Goal: Task Accomplishment & Management: Manage account settings

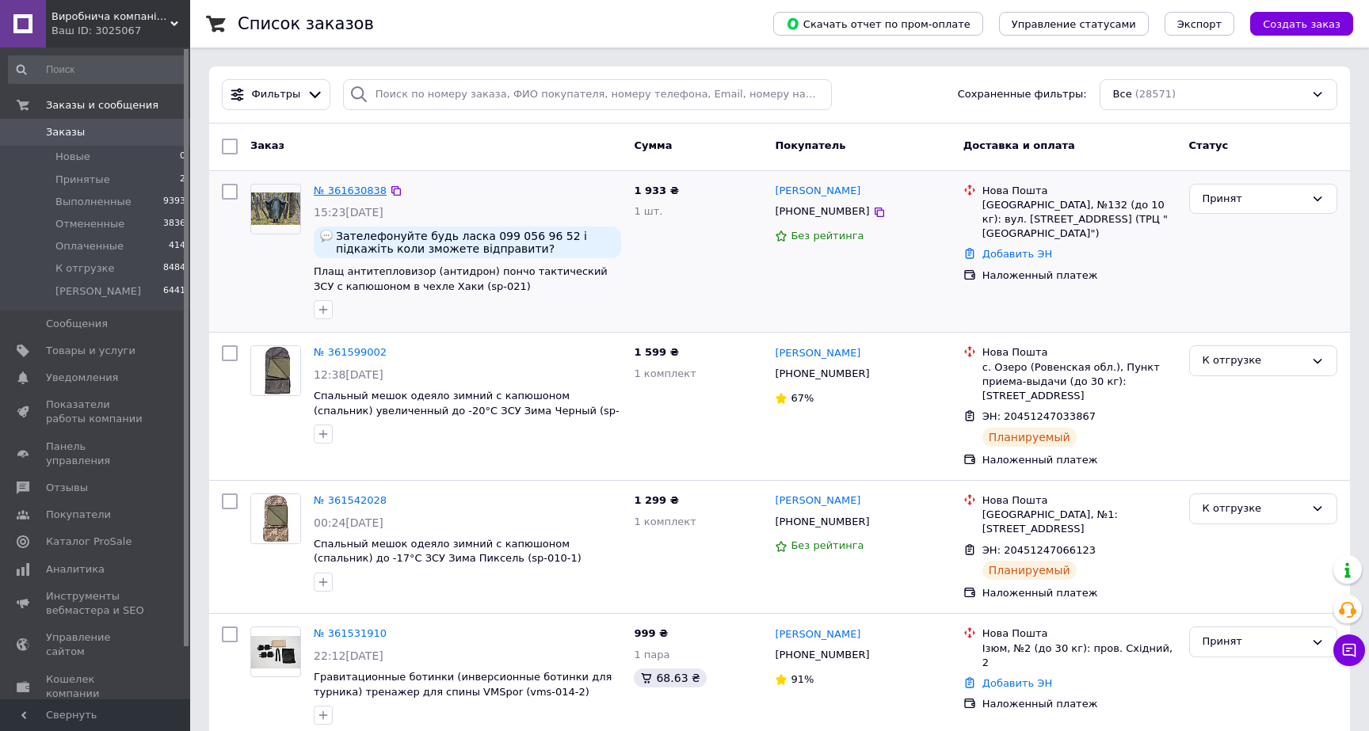
click at [348, 191] on link "№ 361630838" at bounding box center [350, 191] width 73 height 12
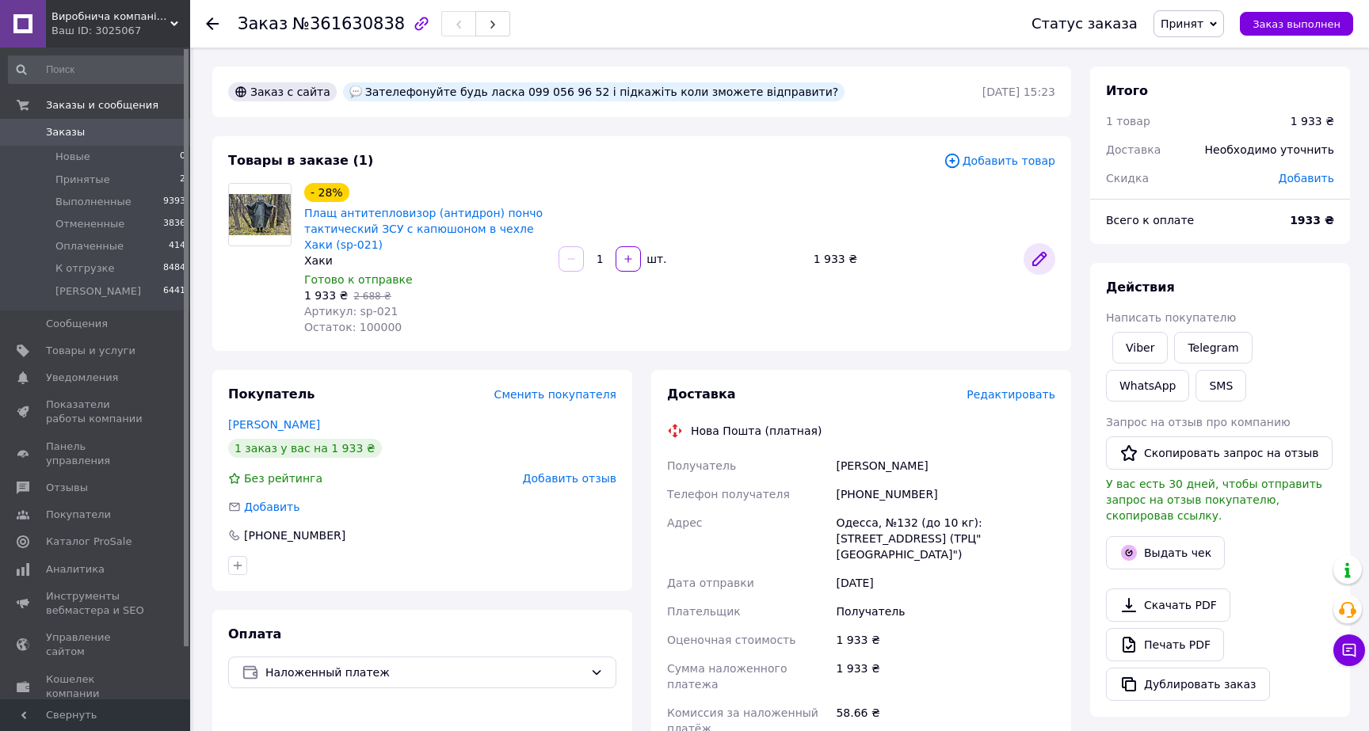
click at [1037, 264] on icon at bounding box center [1039, 259] width 13 height 13
click at [1001, 158] on span "Добавить товар" at bounding box center [999, 160] width 112 height 17
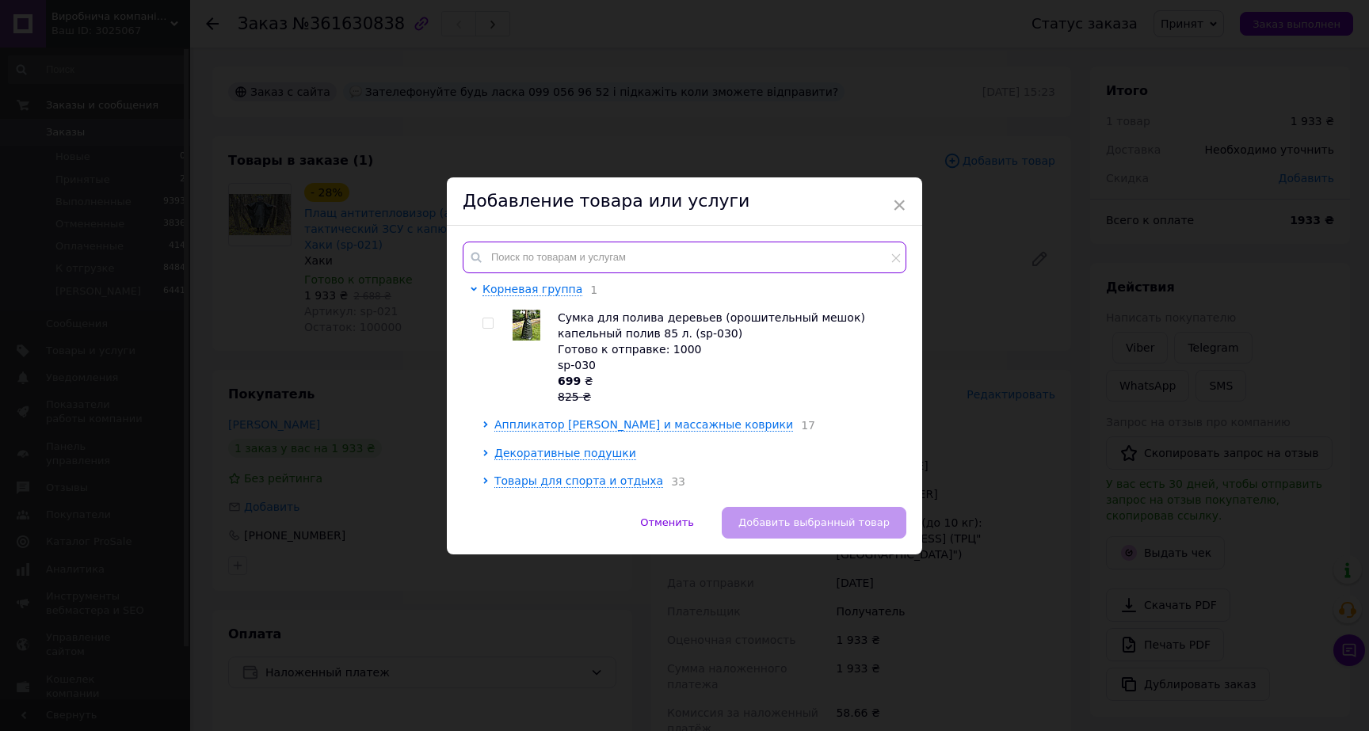
click at [583, 248] on input "text" at bounding box center [685, 258] width 444 height 32
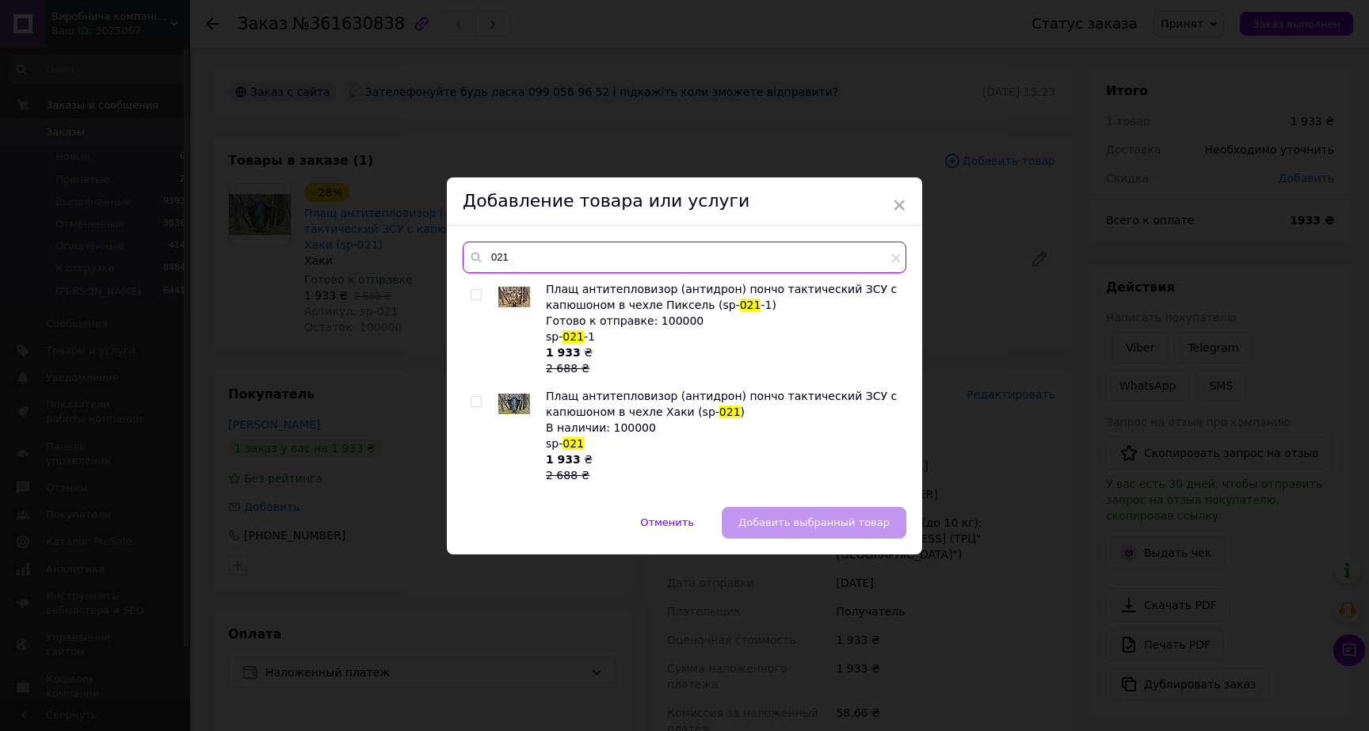
type input "021"
click at [472, 293] on input "checkbox" at bounding box center [476, 295] width 10 height 10
checkbox input "true"
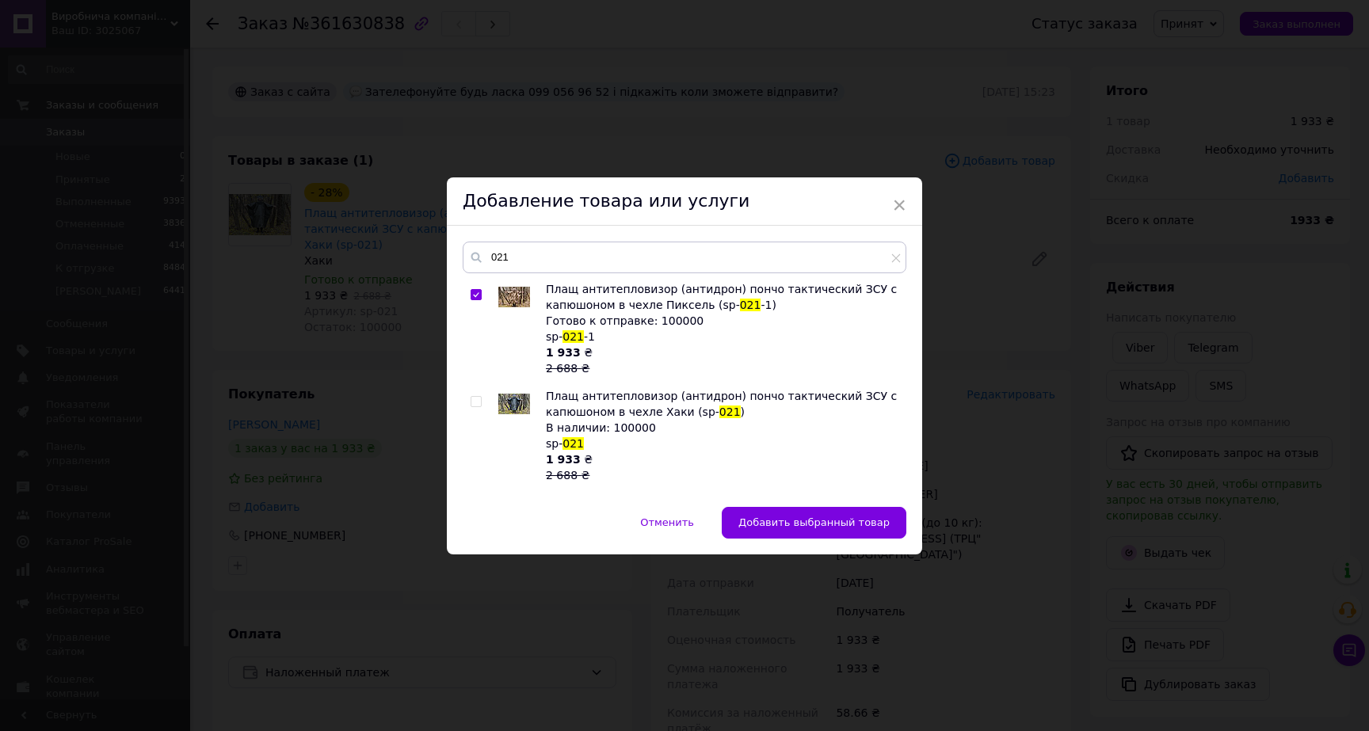
click at [835, 539] on div "Отменить   Добавить выбранный товар" at bounding box center [684, 531] width 475 height 48
click at [835, 528] on span "Добавить выбранный товар" at bounding box center [813, 522] width 151 height 12
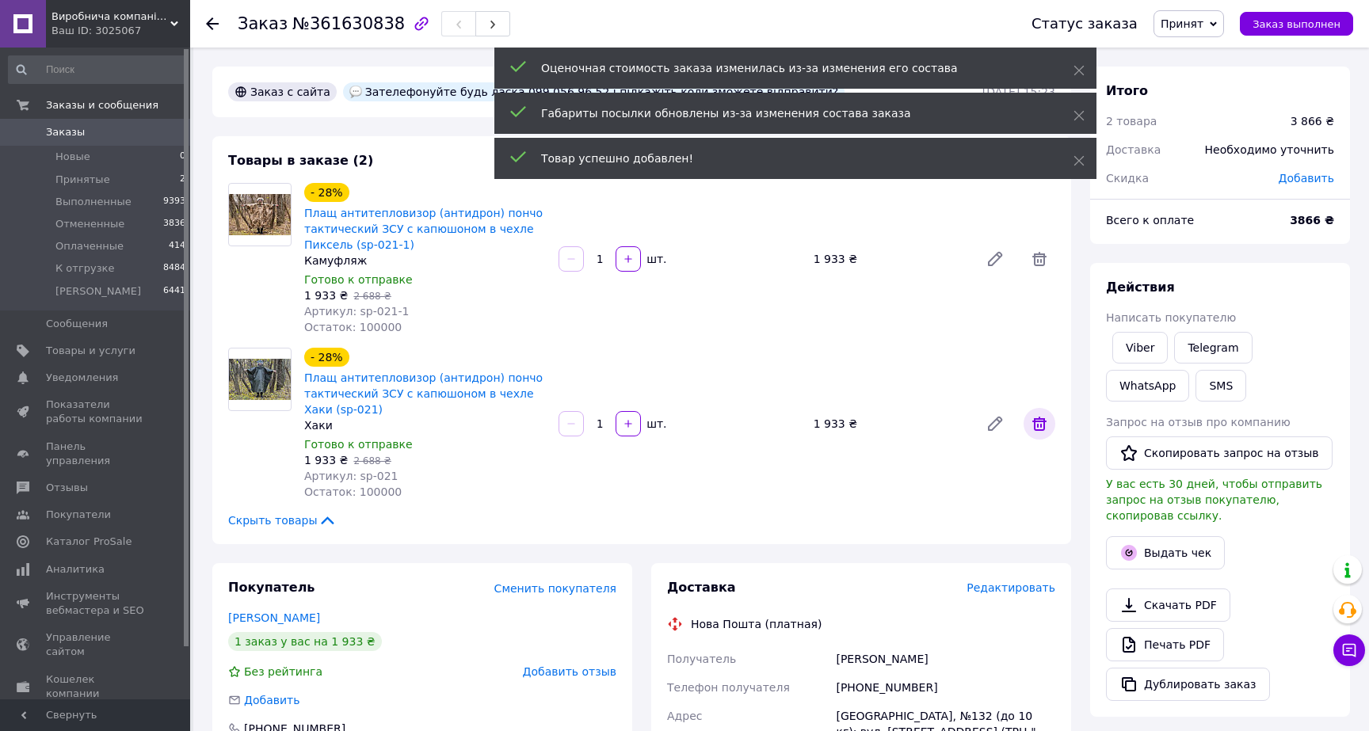
click at [1042, 416] on icon at bounding box center [1039, 423] width 19 height 19
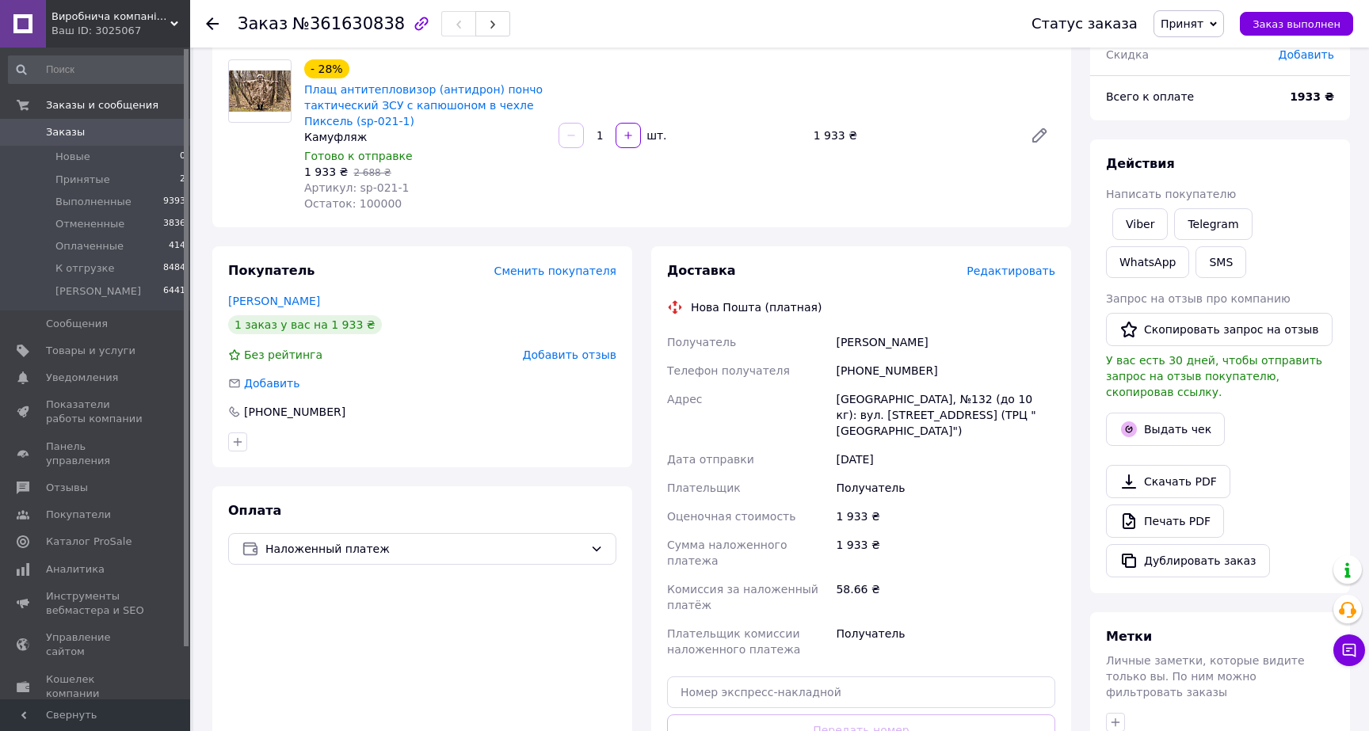
scroll to position [220, 0]
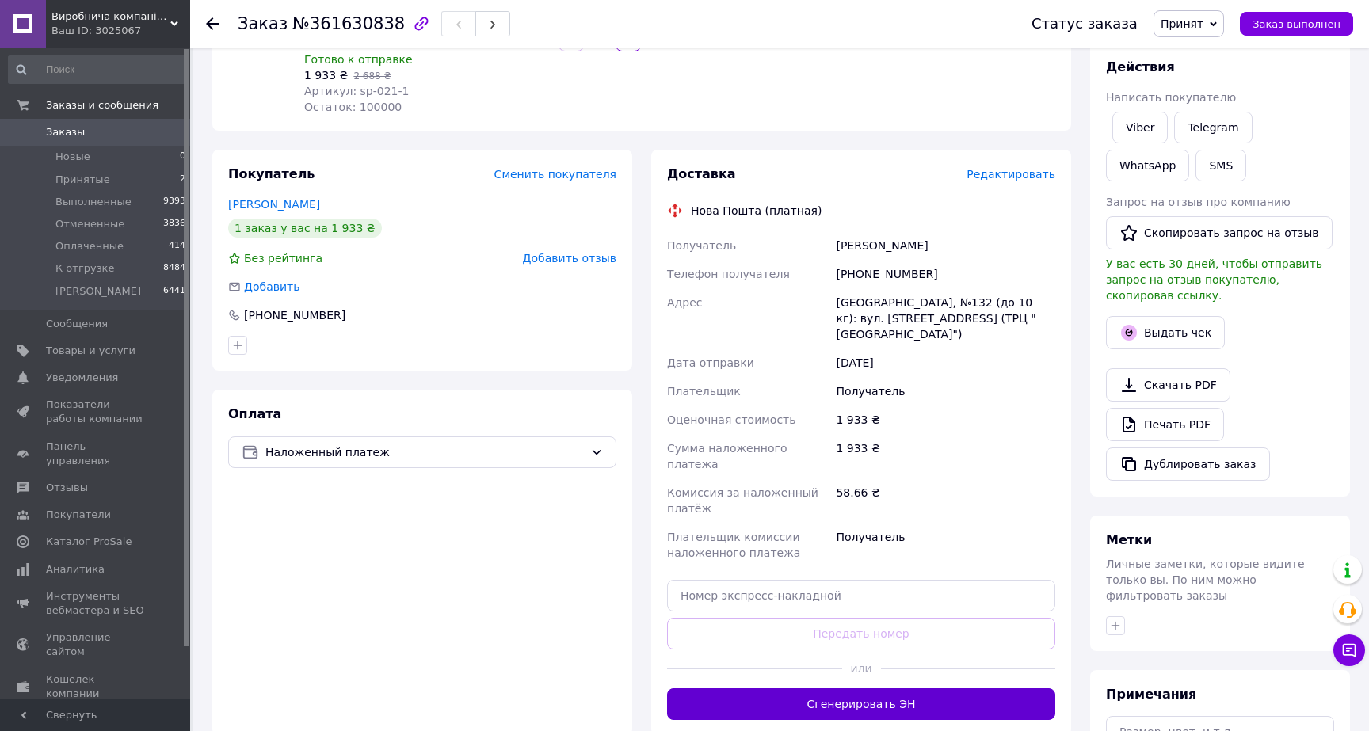
click at [881, 688] on button "Сгенерировать ЭН" at bounding box center [861, 704] width 388 height 32
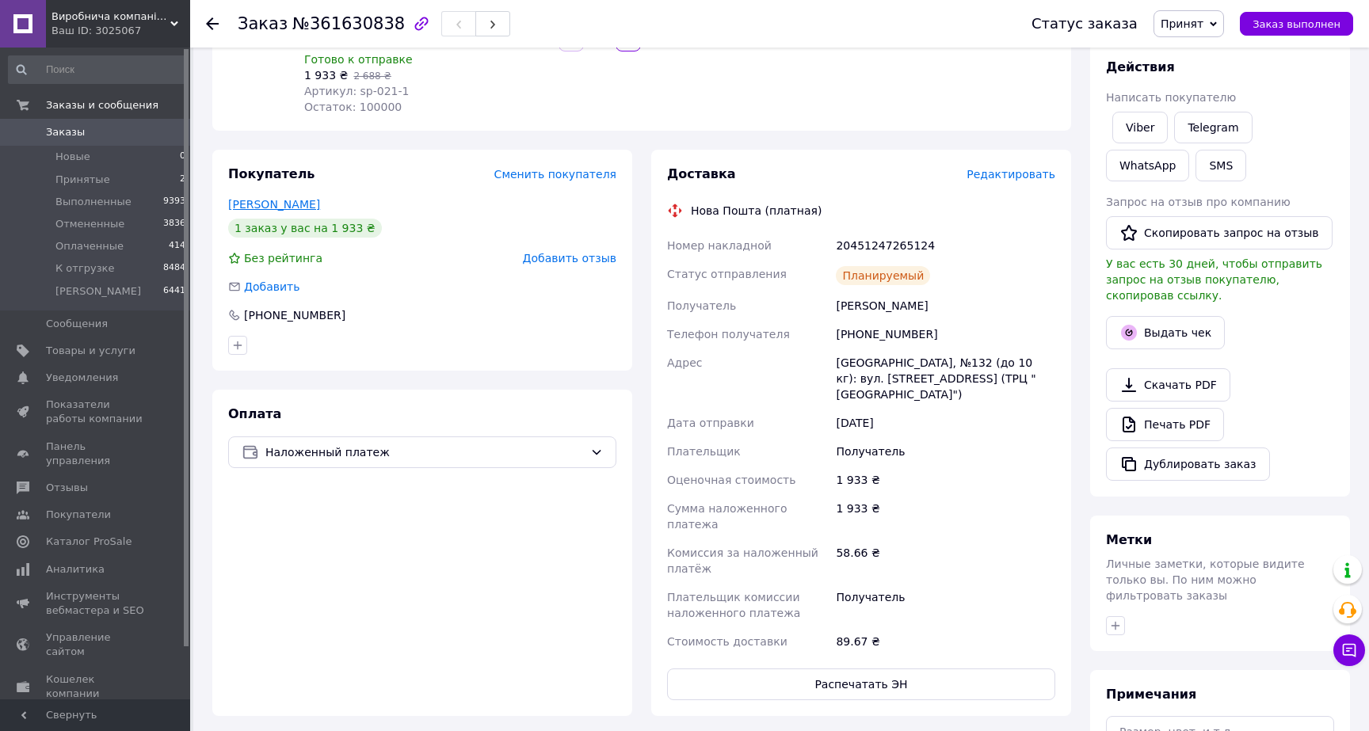
click at [295, 202] on link "[PERSON_NAME]" at bounding box center [274, 204] width 92 height 13
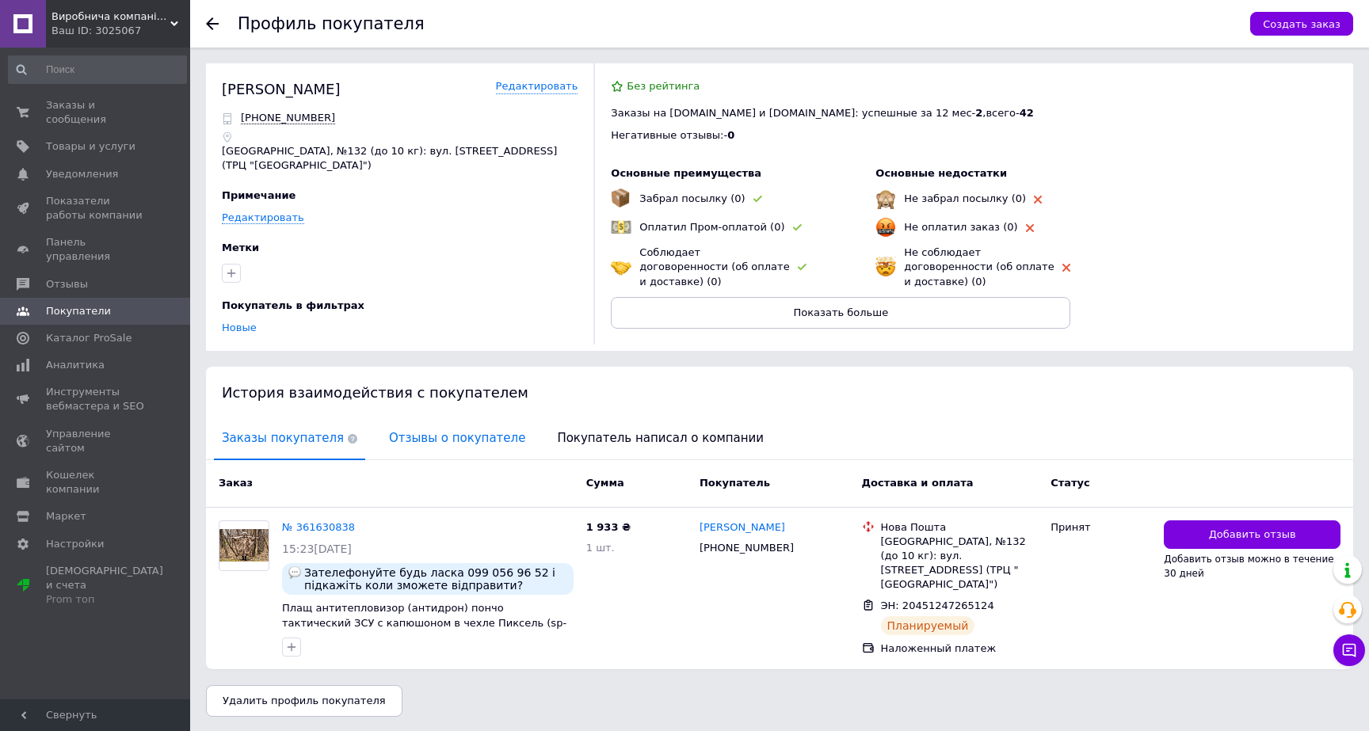
click at [426, 433] on span "Отзывы о покупателе" at bounding box center [457, 438] width 152 height 40
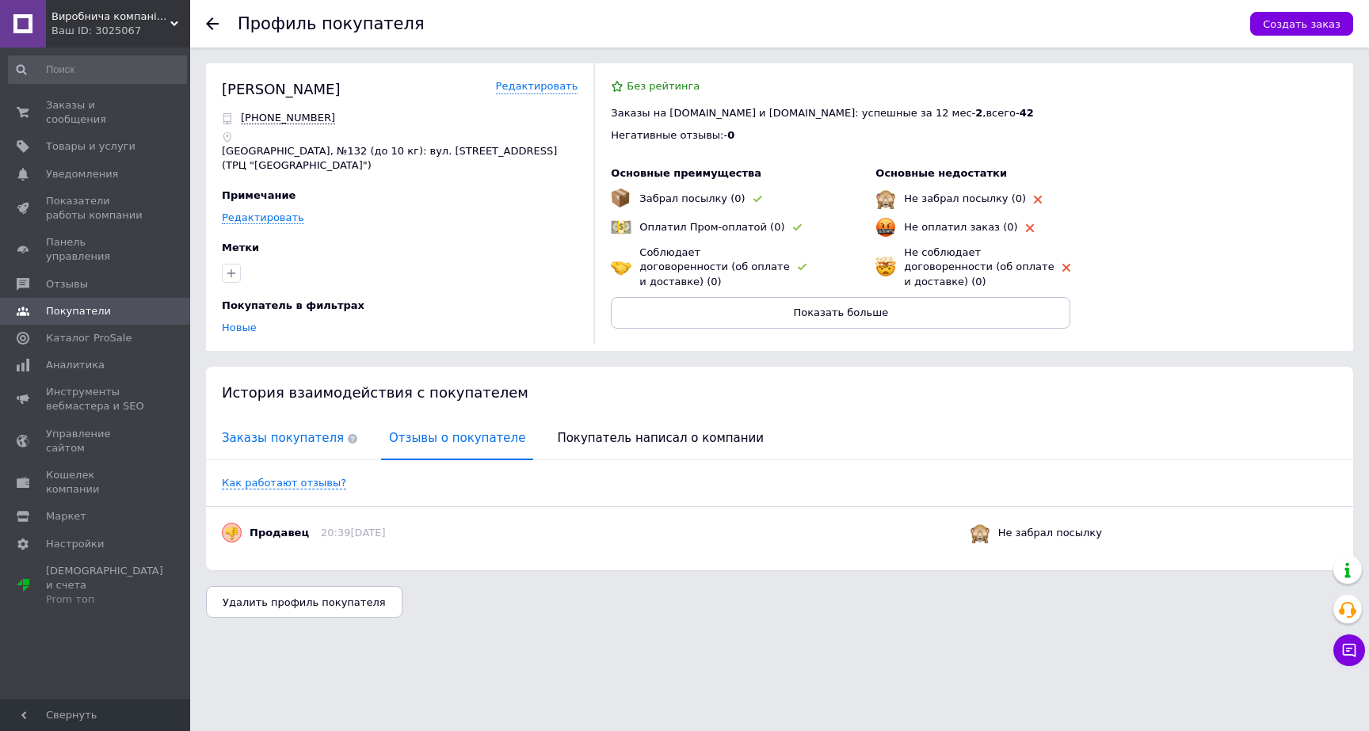
click at [277, 424] on span "Заказы покупателя" at bounding box center [289, 438] width 151 height 40
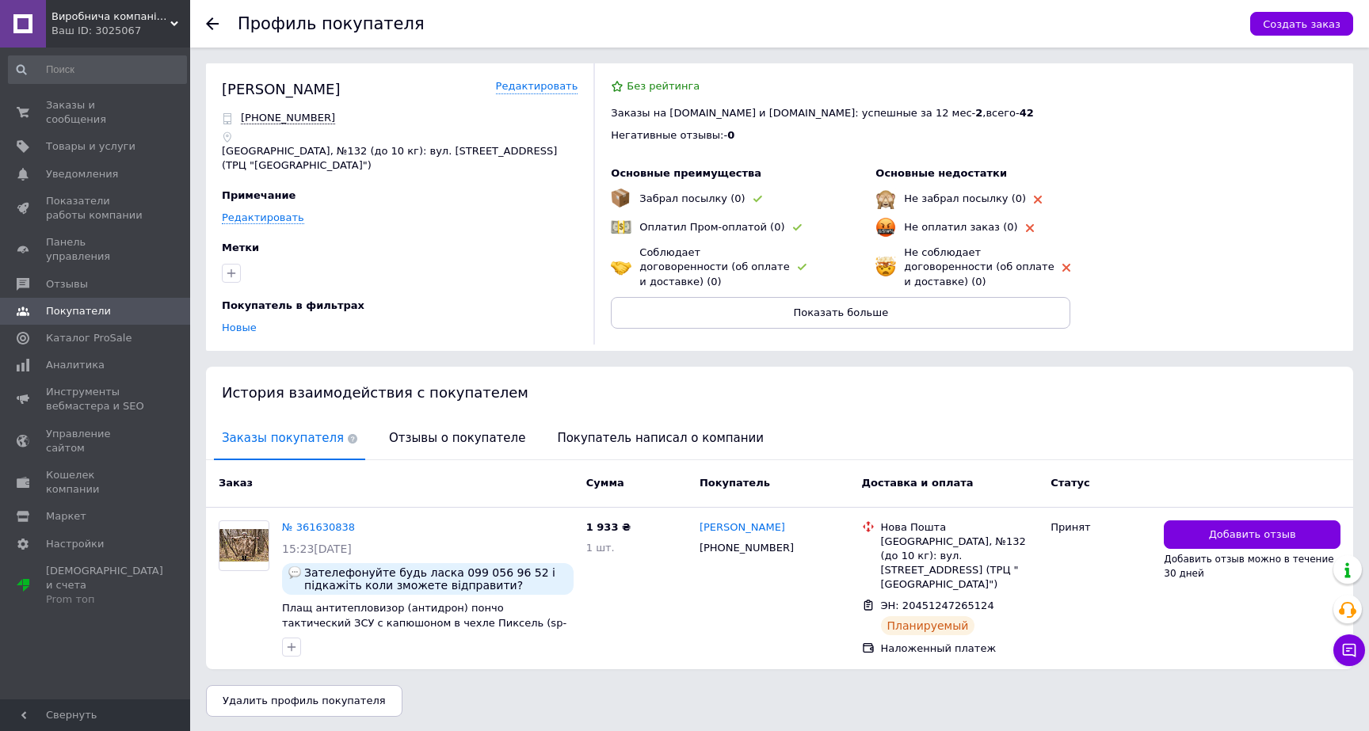
click at [405, 460] on div "Заказ Сумма Покупатель Доставка и оплата Статус" at bounding box center [779, 484] width 1147 height 48
click at [425, 440] on span "Отзывы о покупателе" at bounding box center [457, 438] width 152 height 40
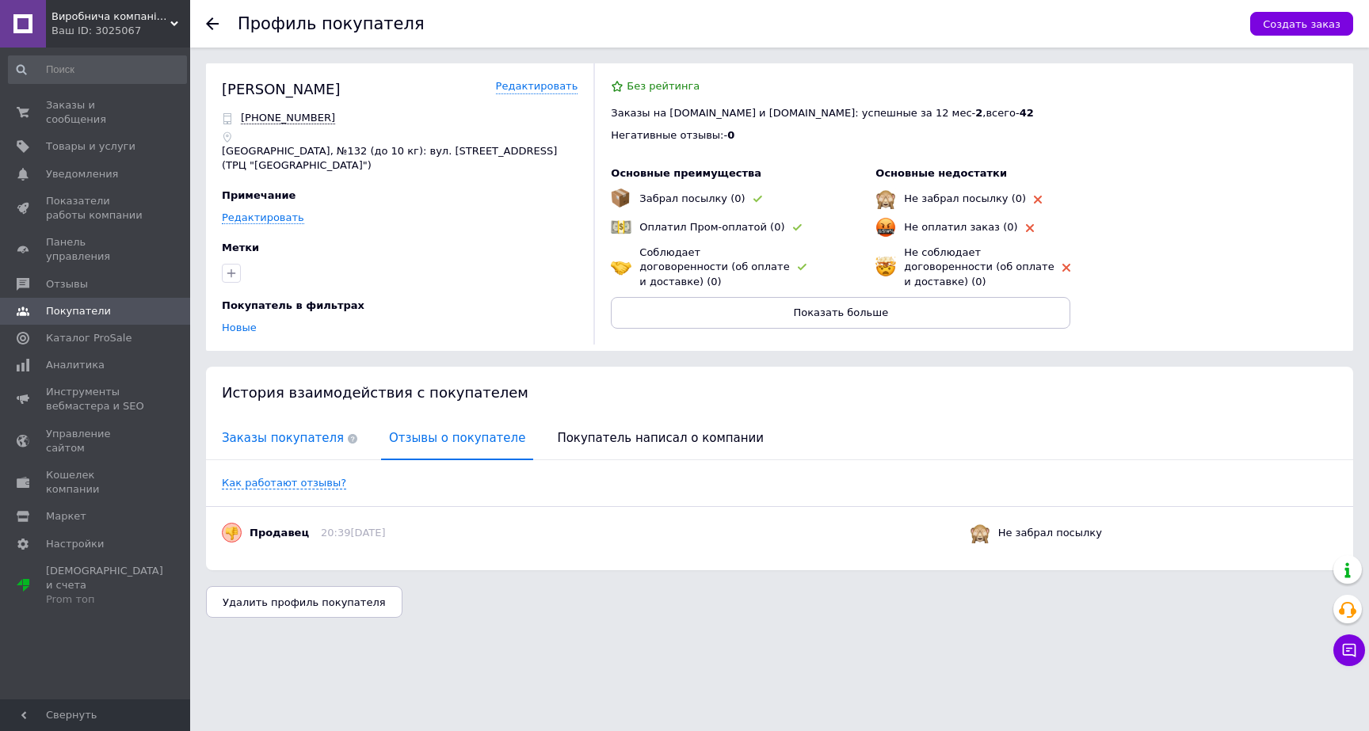
click at [246, 423] on span "Заказы покупателя" at bounding box center [289, 438] width 151 height 40
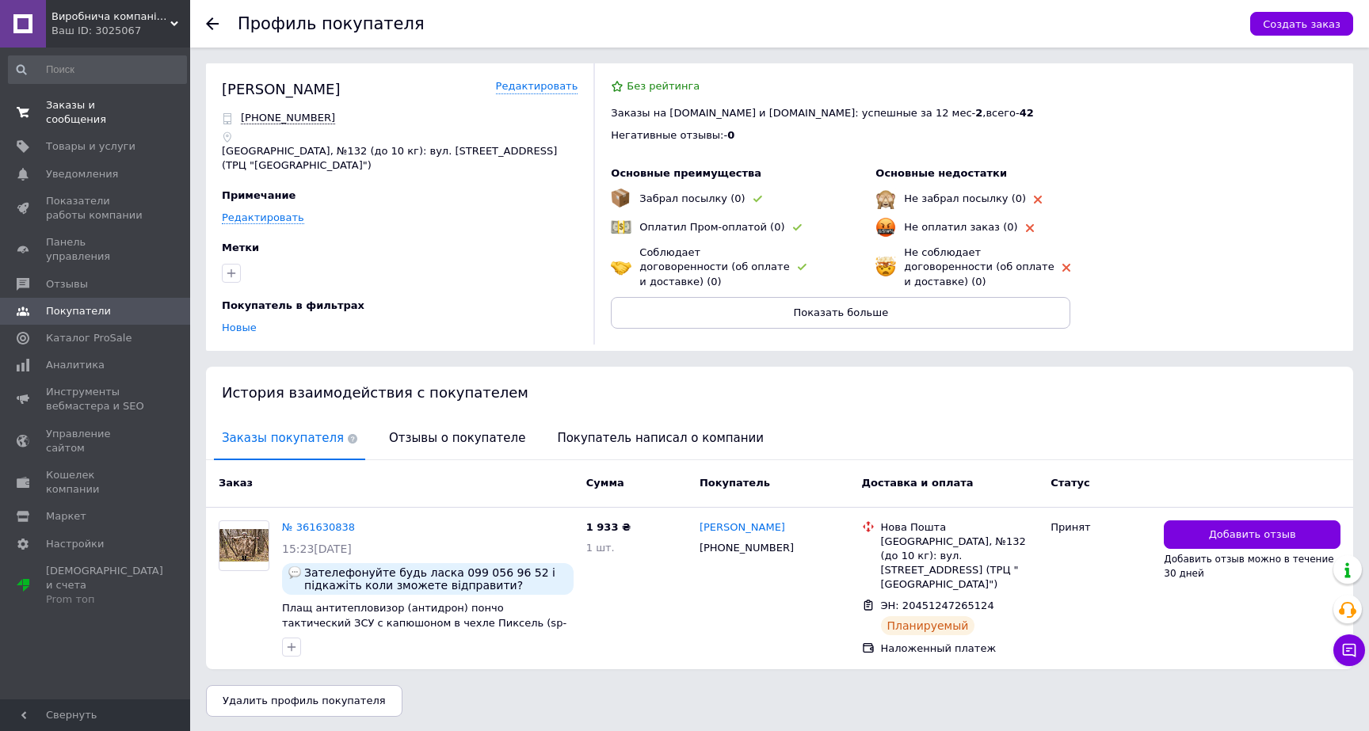
click at [63, 120] on span "Заказы и сообщения" at bounding box center [96, 112] width 101 height 29
